Goal: Entertainment & Leisure: Consume media (video, audio)

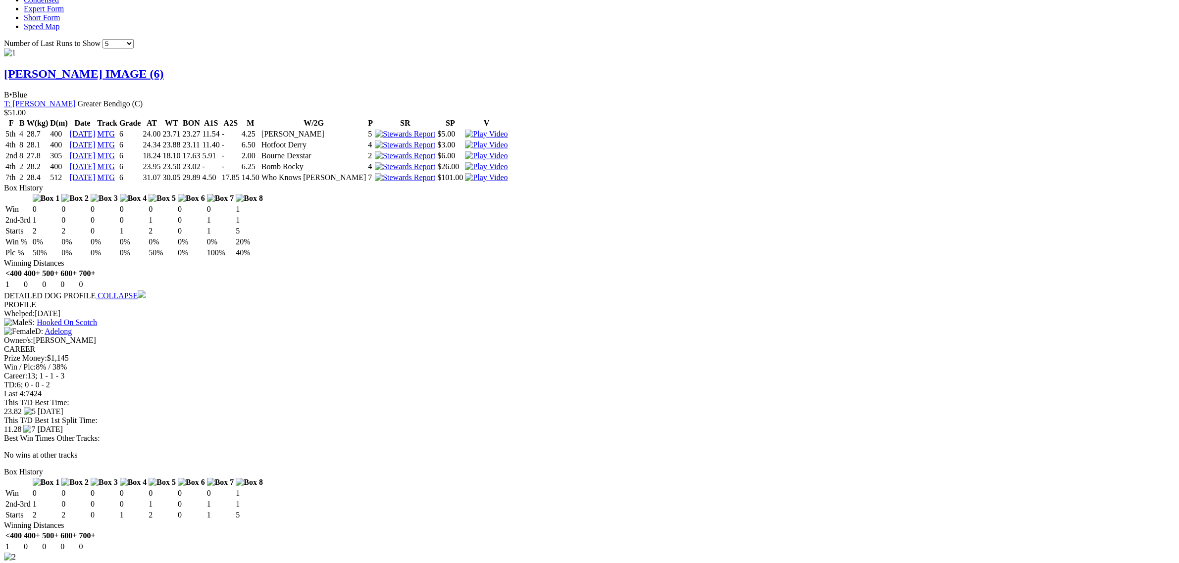
scroll to position [990, 0]
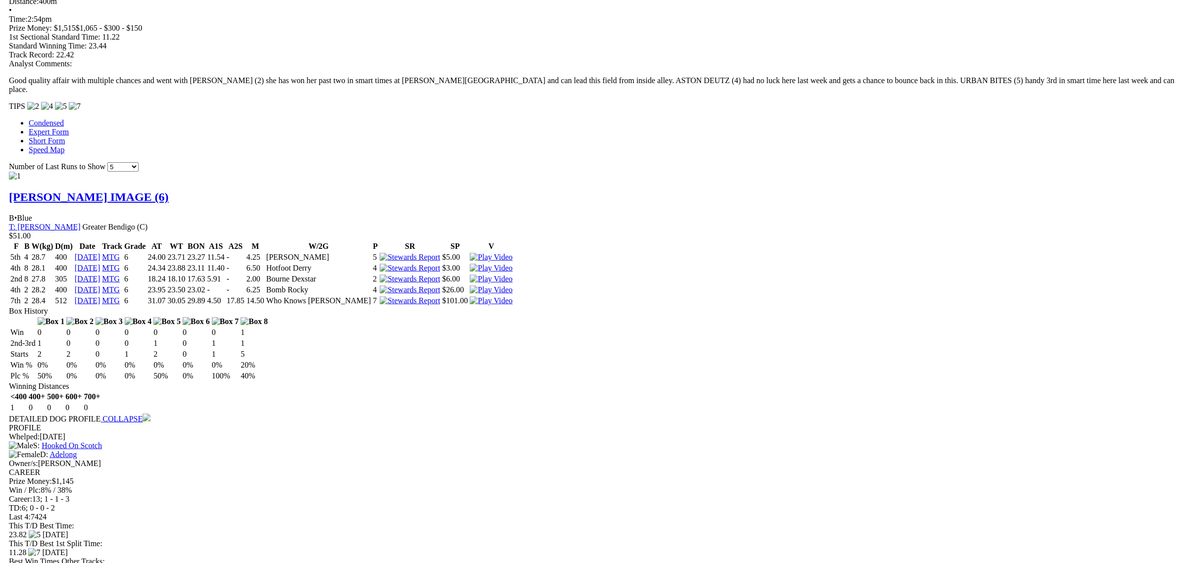
scroll to position [805, 0]
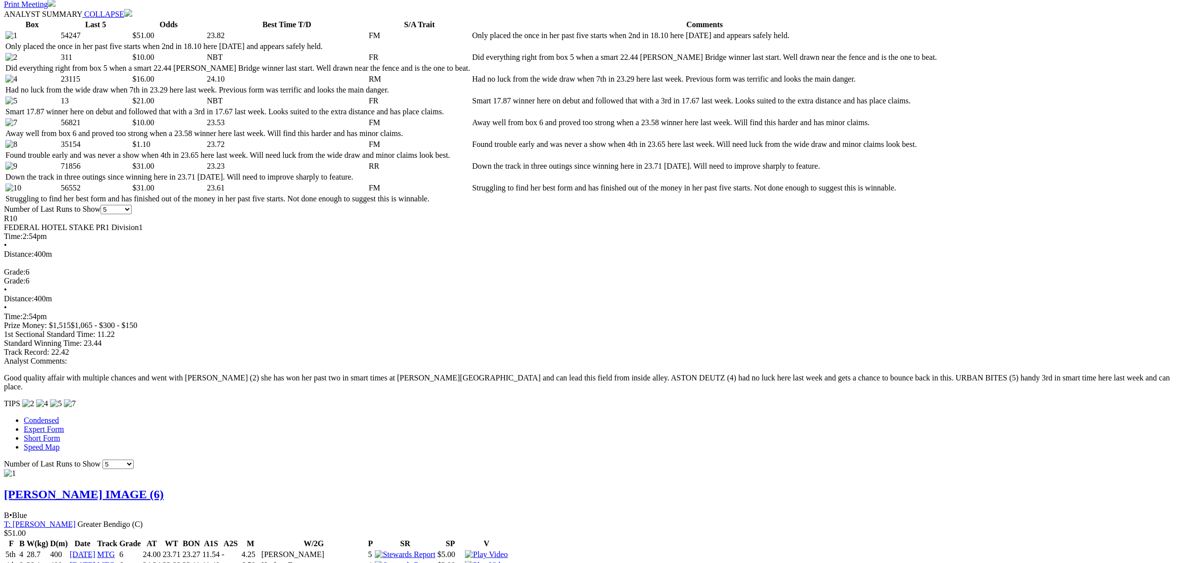
scroll to position [371, 0]
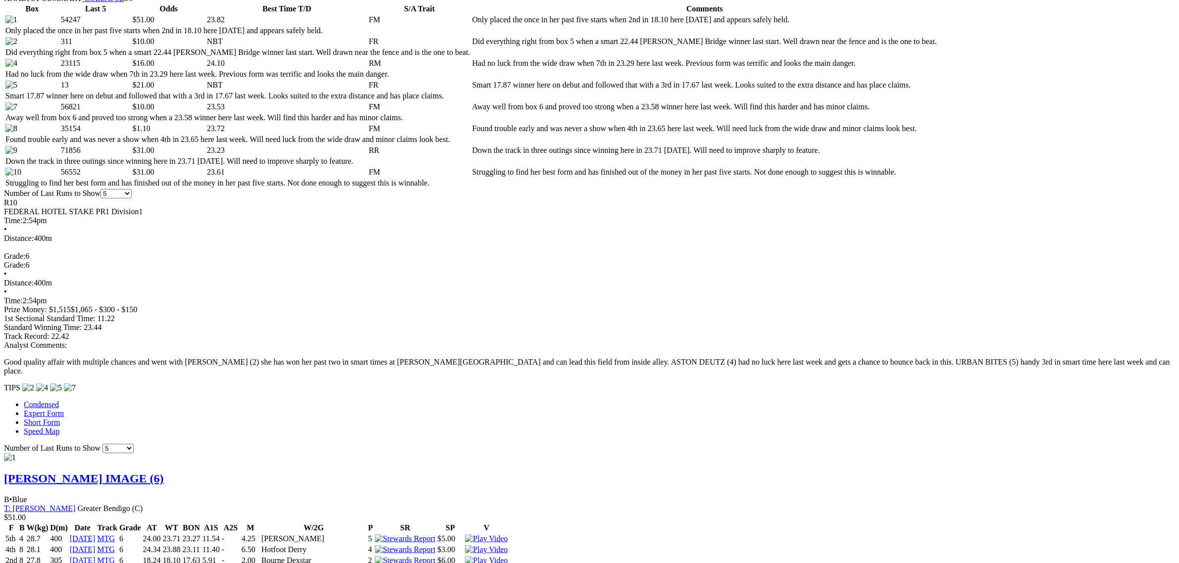
scroll to position [495, 0]
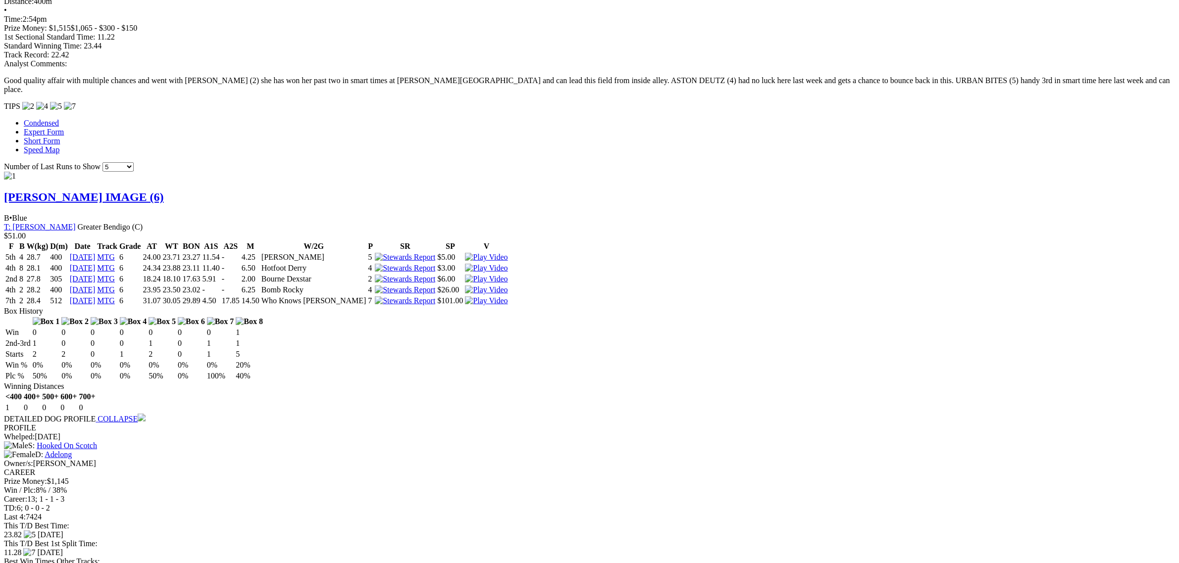
scroll to position [805, 0]
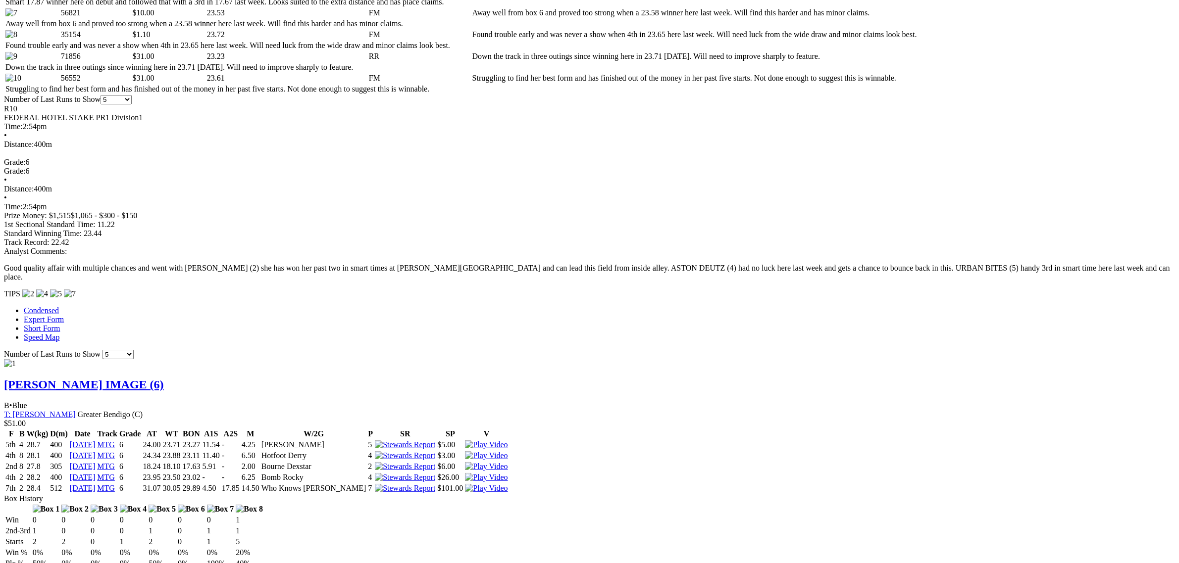
scroll to position [619, 0]
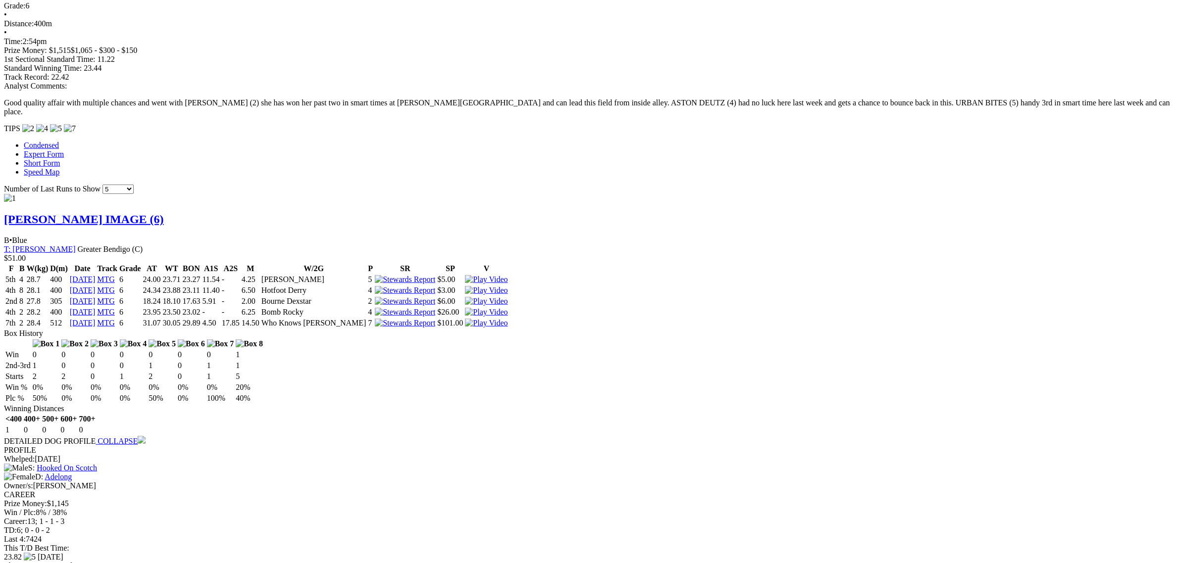
scroll to position [805, 0]
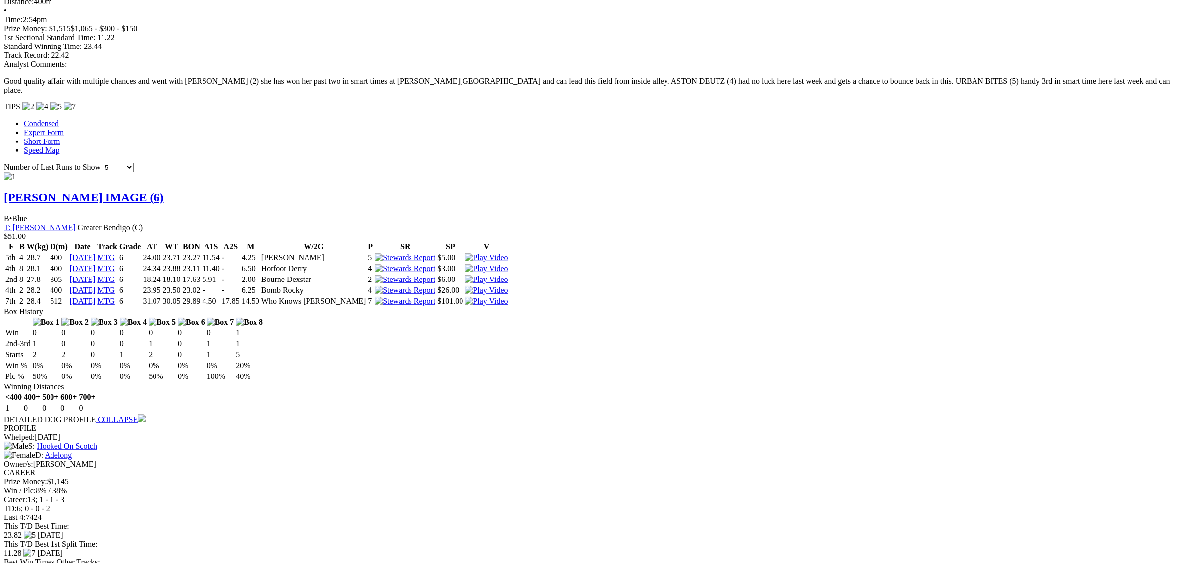
drag, startPoint x: 199, startPoint y: 451, endPoint x: 182, endPoint y: 276, distance: 175.0
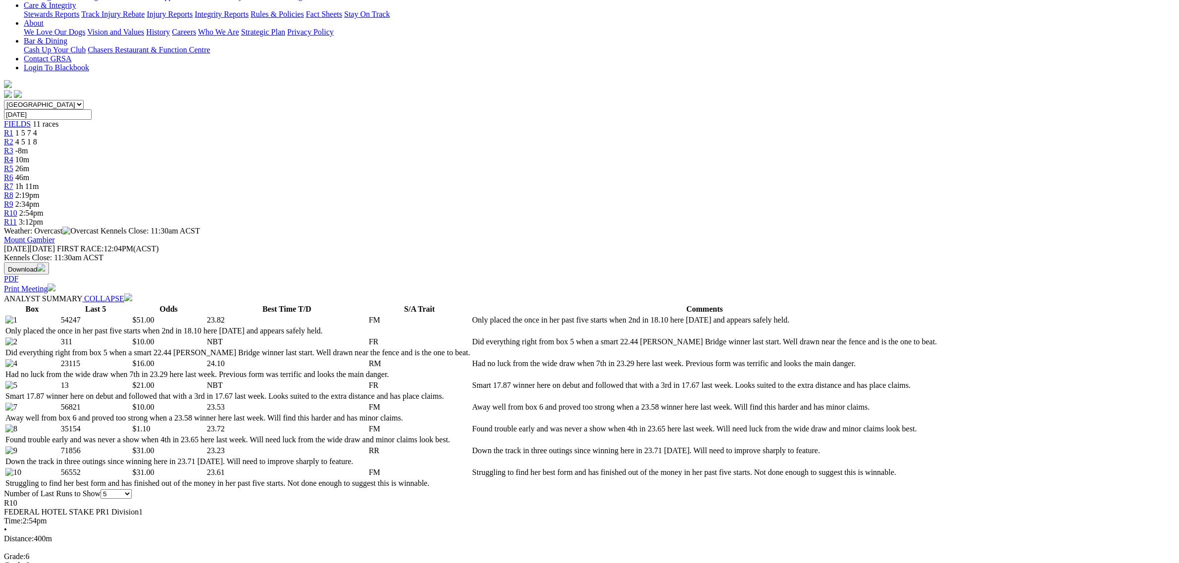
scroll to position [0, 0]
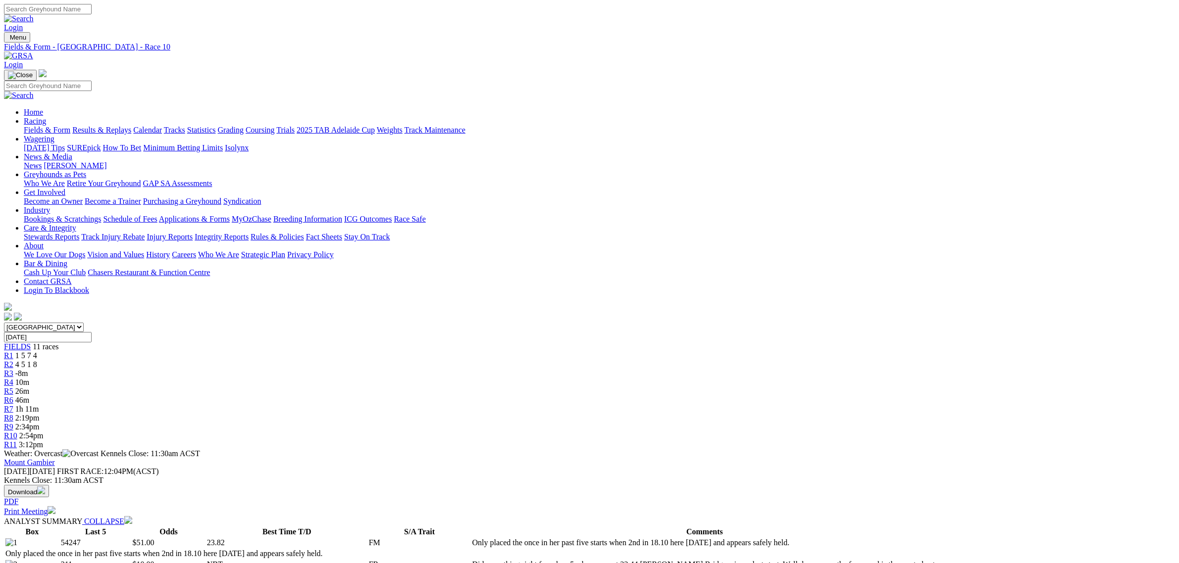
click at [70, 126] on link "Fields & Form" at bounding box center [47, 130] width 47 height 8
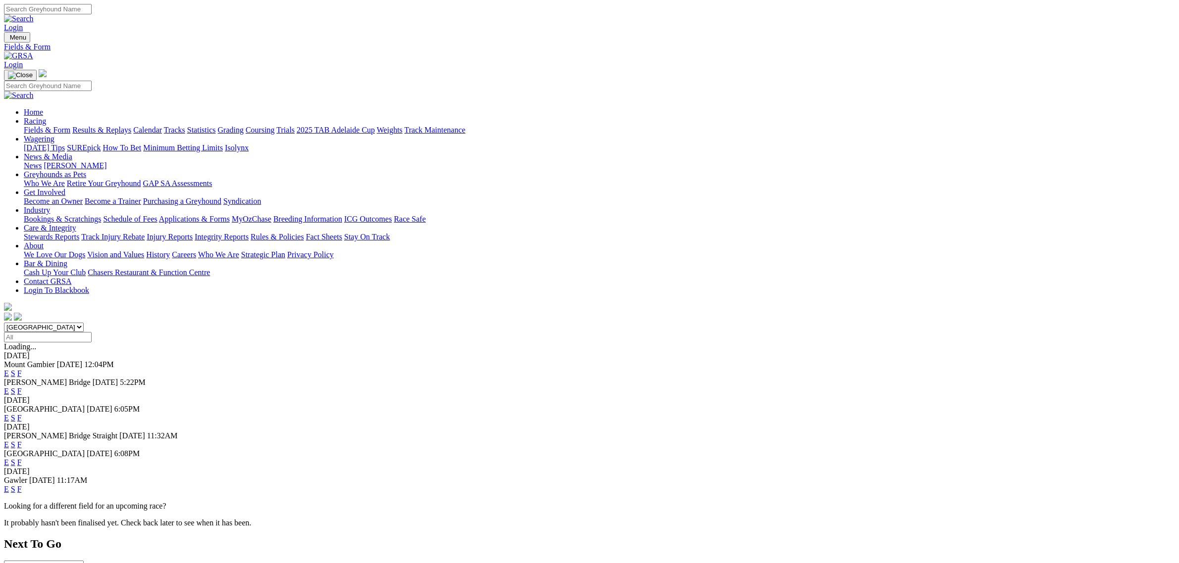
click at [84, 323] on select "South Australia New South Wales Northern Territory Queensland Tasmania Victoria…" at bounding box center [44, 327] width 80 height 9
